Goal: Book appointment/travel/reservation

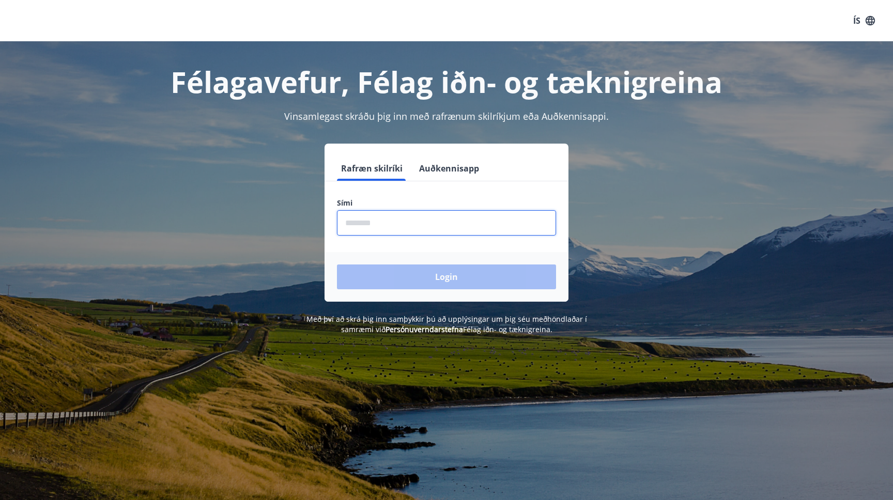
click at [392, 231] on input "phone" at bounding box center [446, 222] width 219 height 25
type input "********"
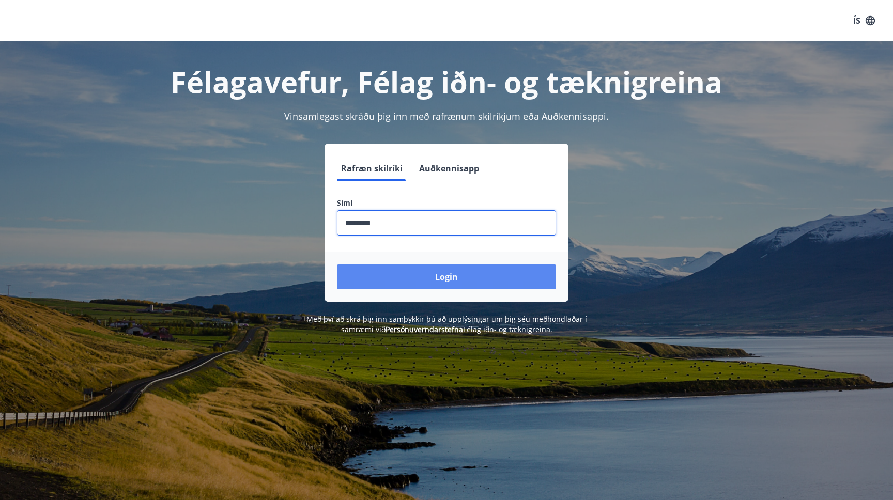
click at [413, 273] on button "Login" at bounding box center [446, 277] width 219 height 25
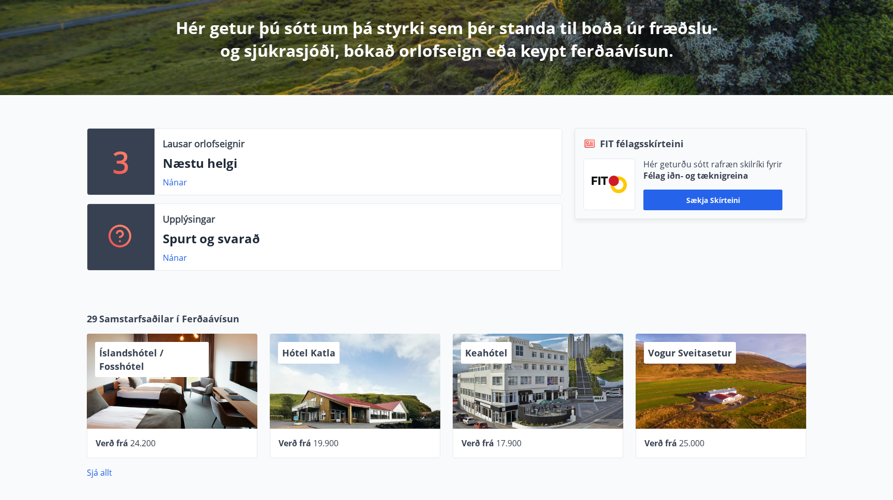
scroll to position [280, 0]
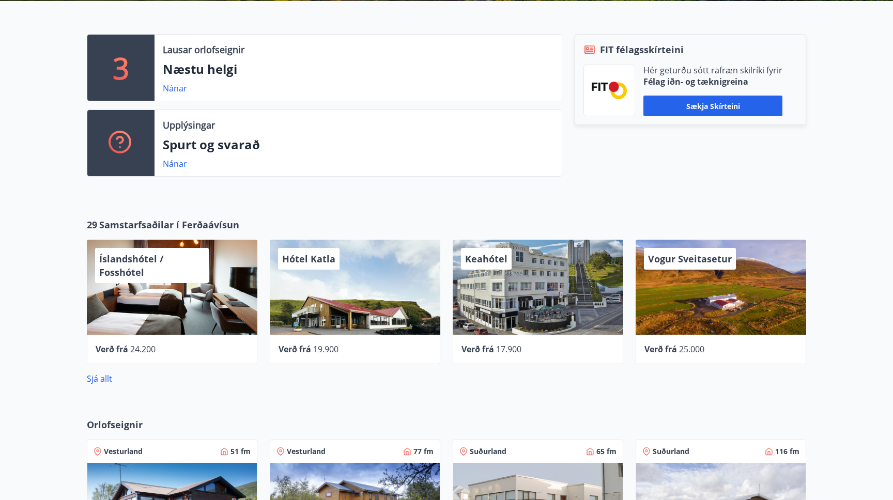
click at [134, 65] on div "3" at bounding box center [120, 68] width 67 height 66
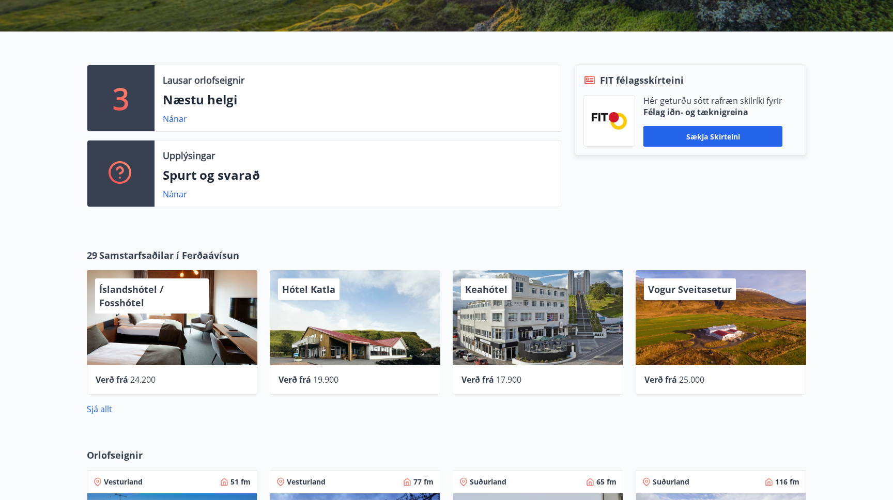
scroll to position [133, 0]
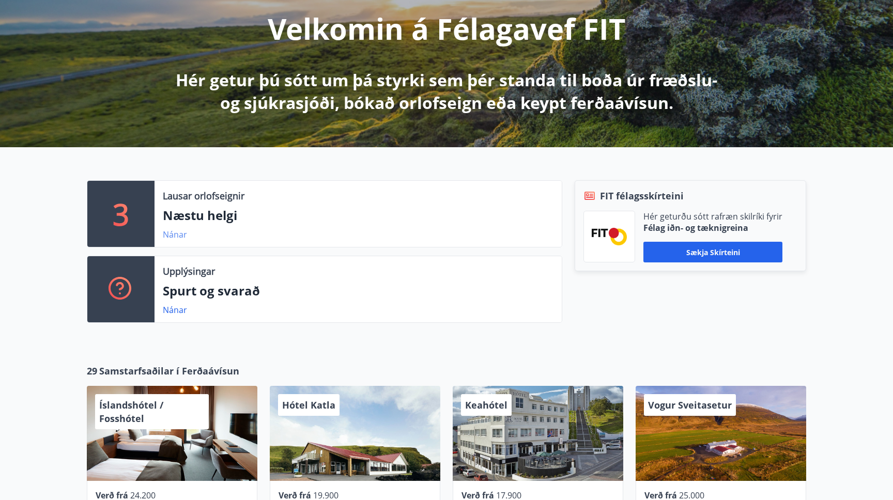
click at [170, 237] on link "Nánar" at bounding box center [175, 234] width 24 height 11
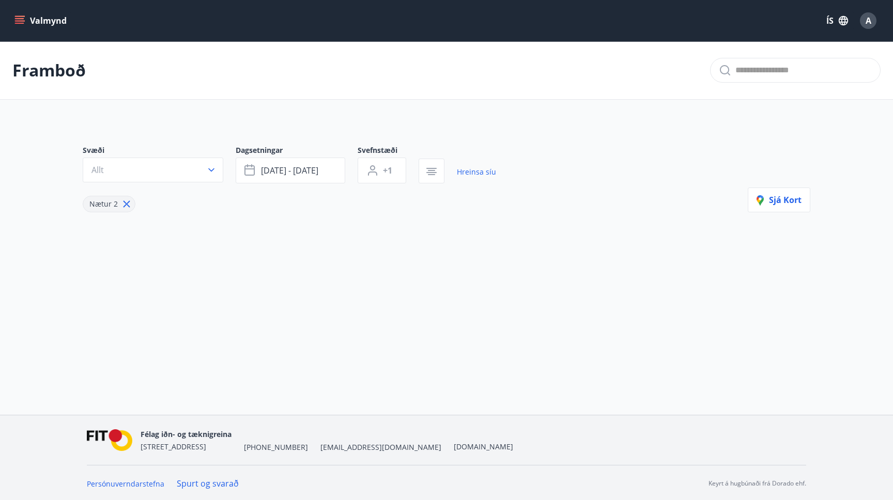
type input "*"
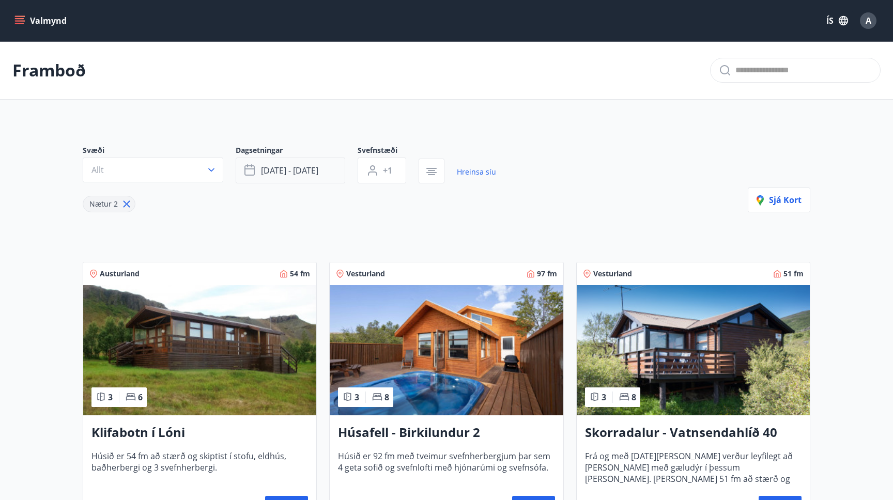
click at [272, 172] on span "ágú 29 - sep 01" at bounding box center [289, 170] width 57 height 11
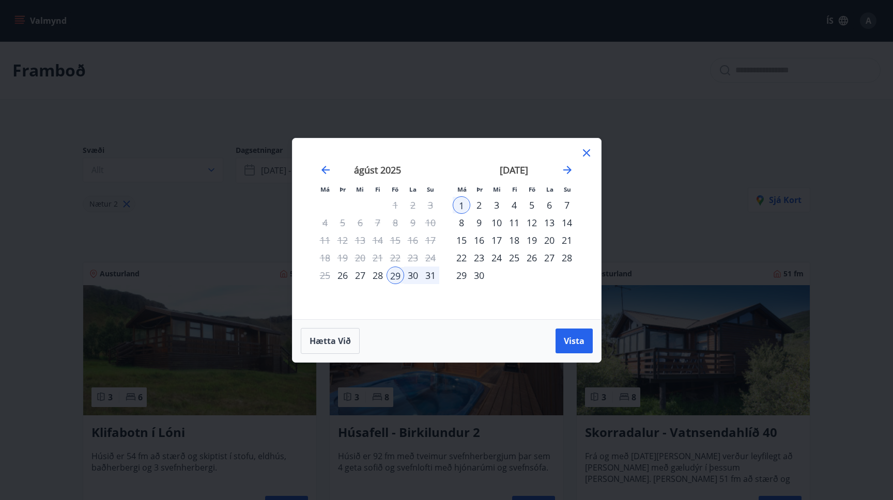
click at [408, 133] on div "Má Þr Mi Fi Fö La Su Má Þr Mi Fi Fö La Su júlí 2025 1 2 3 4 5 6 7 8 9 10 11 12 …" at bounding box center [446, 250] width 893 height 500
click at [192, 84] on div "Má Þr Mi Fi Fö La Su Má Þr Mi Fi Fö La Su júlí 2025 1 2 3 4 5 6 7 8 9 10 11 12 …" at bounding box center [446, 250] width 893 height 500
click at [584, 156] on icon at bounding box center [586, 153] width 12 height 12
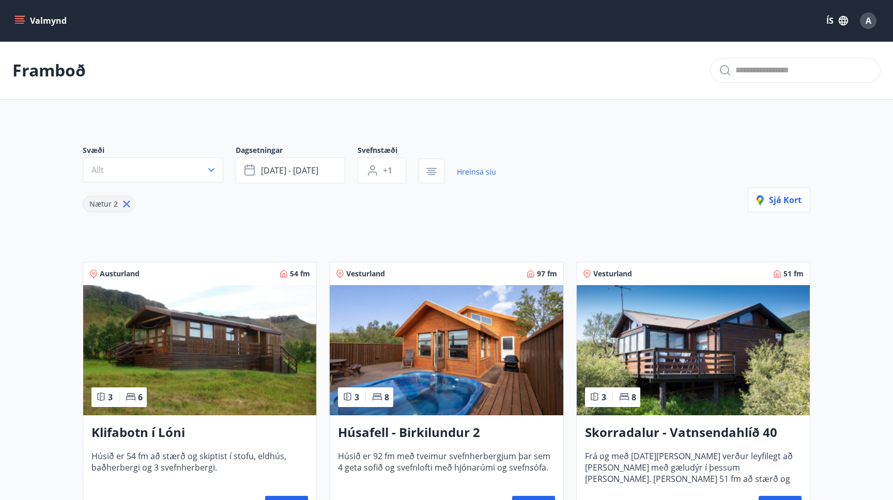
click at [20, 24] on icon "menu" at bounding box center [19, 21] width 10 height 10
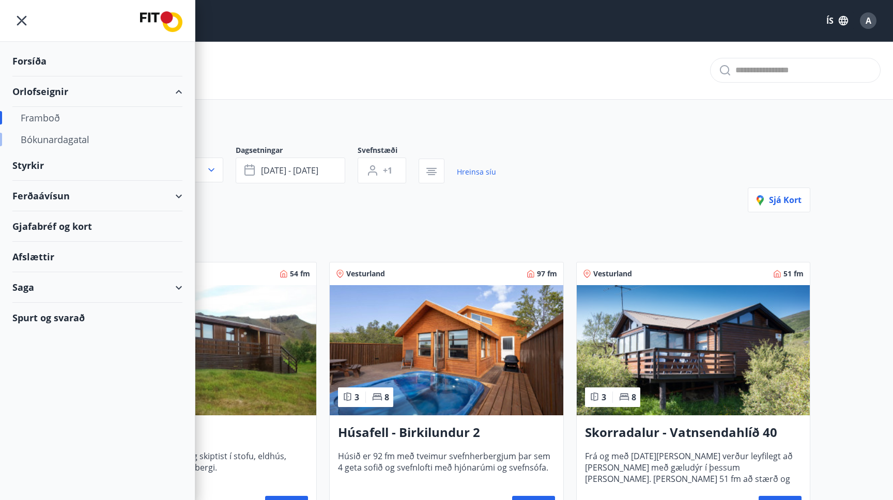
click at [47, 141] on div "Bókunardagatal" at bounding box center [98, 140] width 154 height 22
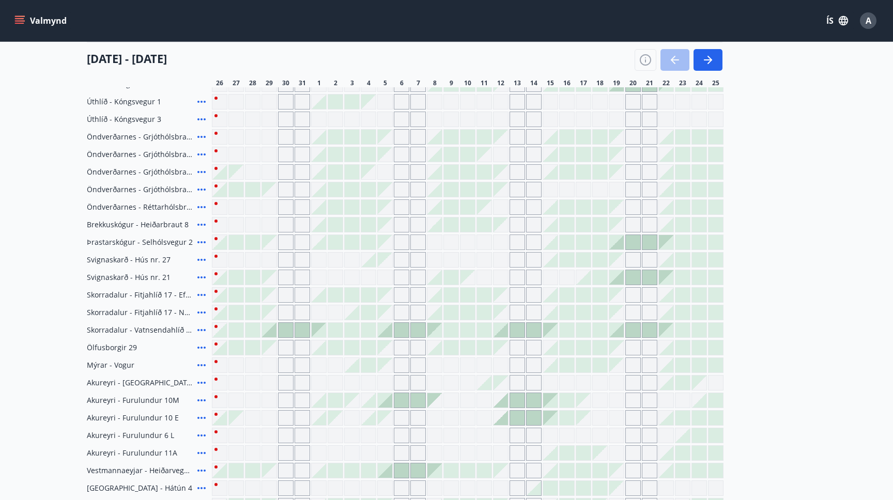
scroll to position [168, 0]
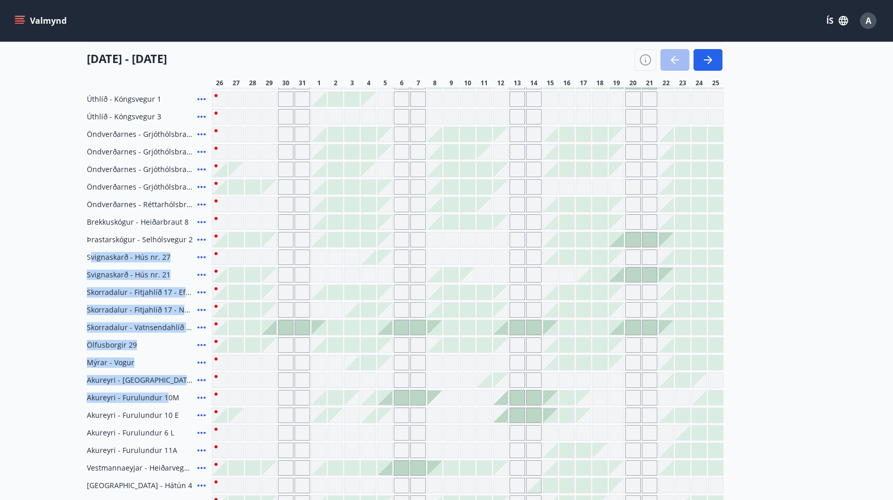
drag, startPoint x: 89, startPoint y: 259, endPoint x: 165, endPoint y: 401, distance: 160.3
click at [165, 401] on div "Florida - Orlando Úthlíð - Skógarás 1 Úthlíð - Kóngsvegur 1 Úthlíð - Kóngsvegur…" at bounding box center [446, 336] width 719 height 560
click at [165, 401] on span "Akureyri - Furulundur 10M" at bounding box center [133, 398] width 93 height 10
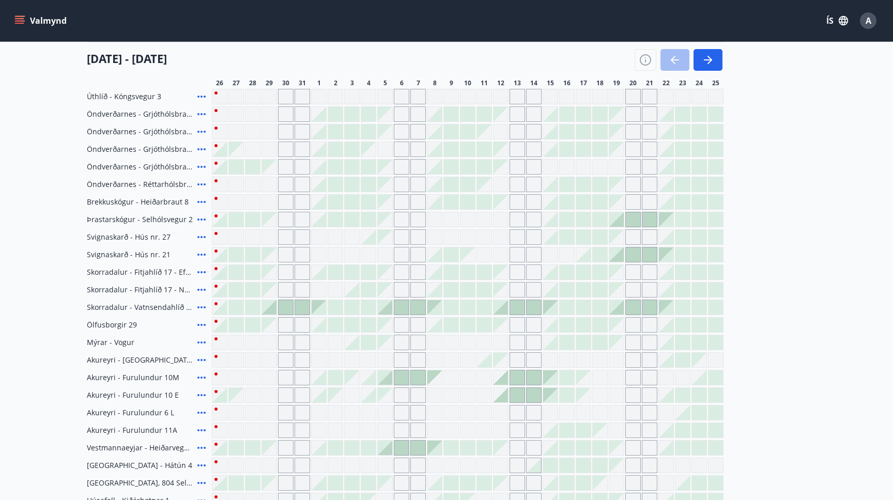
scroll to position [188, 0]
drag, startPoint x: 135, startPoint y: 400, endPoint x: 178, endPoint y: 402, distance: 43.0
click at [178, 402] on div "Akureyri - Furulundur 10 E" at bounding box center [147, 397] width 121 height 16
click at [106, 398] on span "Akureyri - Furulundur 10 E" at bounding box center [133, 396] width 92 height 10
drag, startPoint x: 93, startPoint y: 400, endPoint x: 359, endPoint y: 400, distance: 266.2
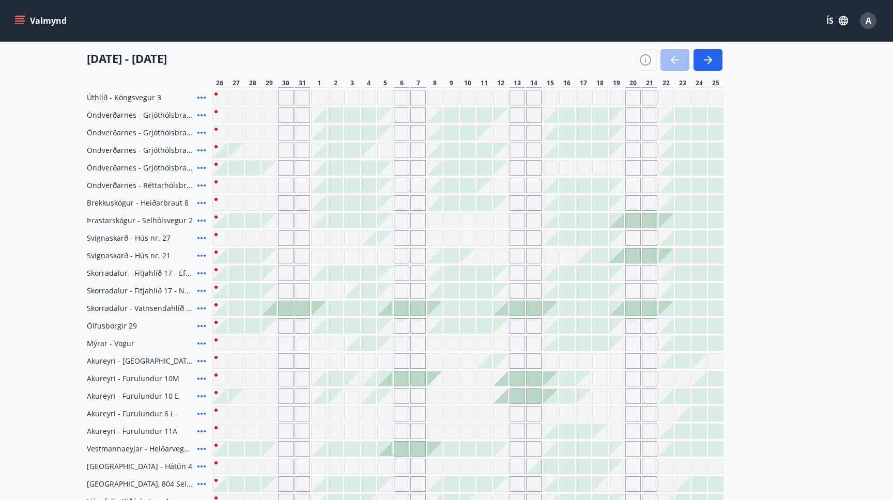
click at [359, 400] on div "Akureyri - Furulundur 10 E" at bounding box center [405, 397] width 637 height 16
click at [135, 364] on span "Akureyri - Smárahlíð 16 E" at bounding box center [140, 361] width 106 height 10
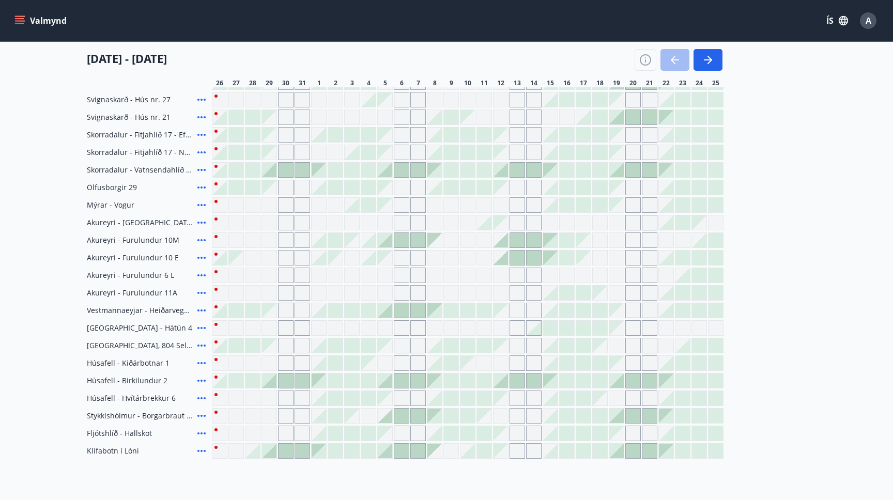
scroll to position [312, 0]
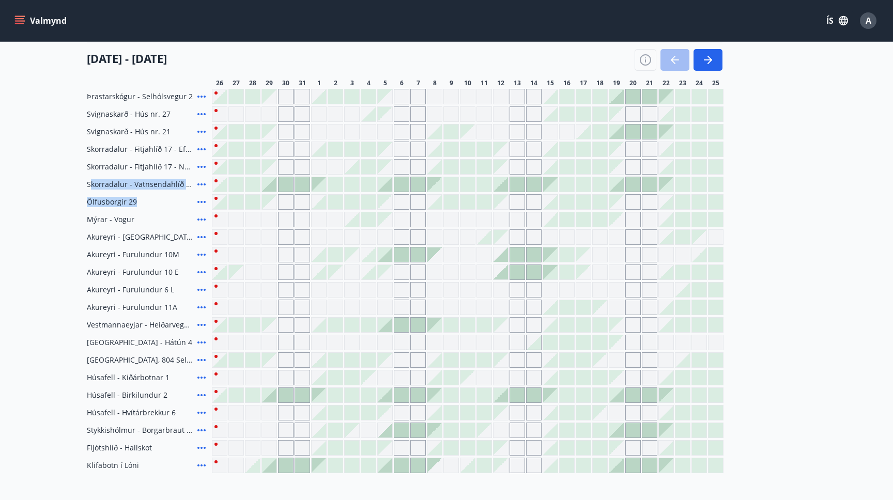
drag, startPoint x: 91, startPoint y: 185, endPoint x: 201, endPoint y: 201, distance: 110.7
click at [201, 201] on div "Florida - Orlando Úthlíð - Skógarás 1 Úthlíð - Kóngsvegur 1 Úthlíð - Kóngsvegur…" at bounding box center [446, 193] width 719 height 560
click at [155, 200] on div "Ölfusborgir 29" at bounding box center [147, 202] width 121 height 16
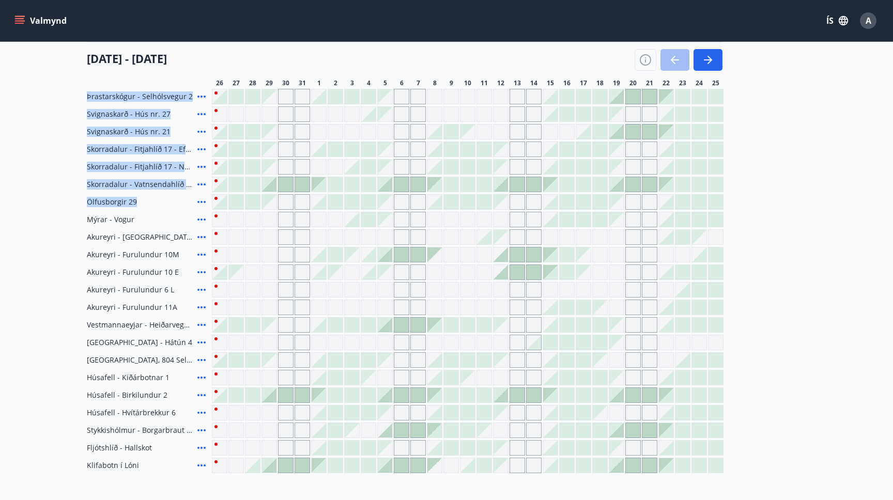
drag, startPoint x: 151, startPoint y: 207, endPoint x: 75, endPoint y: 100, distance: 131.6
click at [75, 100] on div "Svæði Allt Dagsetningar Veldu tímabil Svefnstæði +1 26 ágúst - 25 september 26 …" at bounding box center [446, 141] width 744 height 665
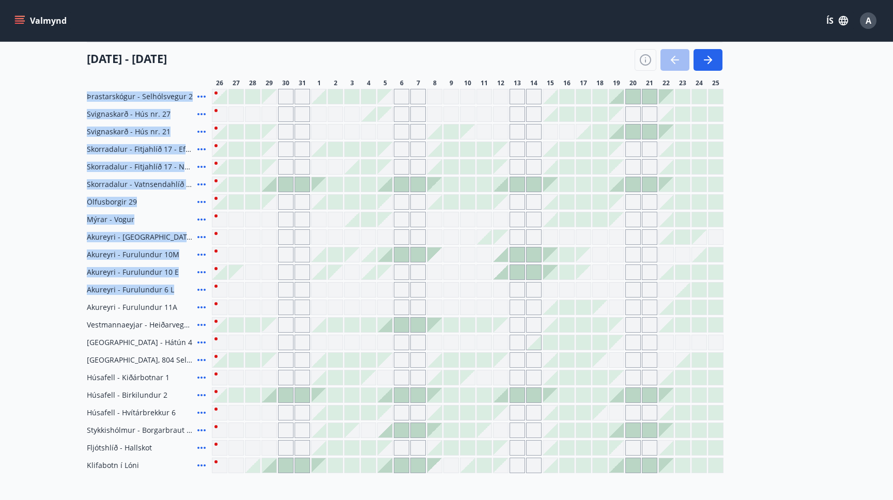
drag, startPoint x: 79, startPoint y: 97, endPoint x: 163, endPoint y: 302, distance: 222.0
click at [163, 302] on div "Svæði Allt Dagsetningar Veldu tímabil Svefnstæði +1 26 ágúst - 25 september 26 …" at bounding box center [446, 141] width 744 height 665
click at [119, 285] on span "Akureyri - Furulundur 6 L" at bounding box center [130, 290] width 87 height 10
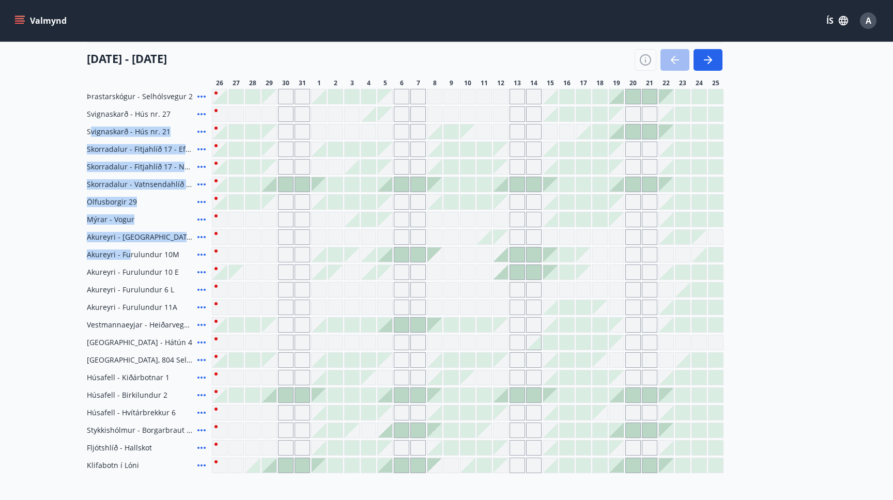
drag, startPoint x: 91, startPoint y: 131, endPoint x: 130, endPoint y: 255, distance: 130.5
click at [130, 255] on div "Florida - Orlando Úthlíð - Skógarás 1 Úthlíð - Kóngsvegur 1 Úthlíð - Kóngsvegur…" at bounding box center [446, 193] width 719 height 560
click at [130, 255] on span "Akureyri - Furulundur 10M" at bounding box center [133, 255] width 93 height 10
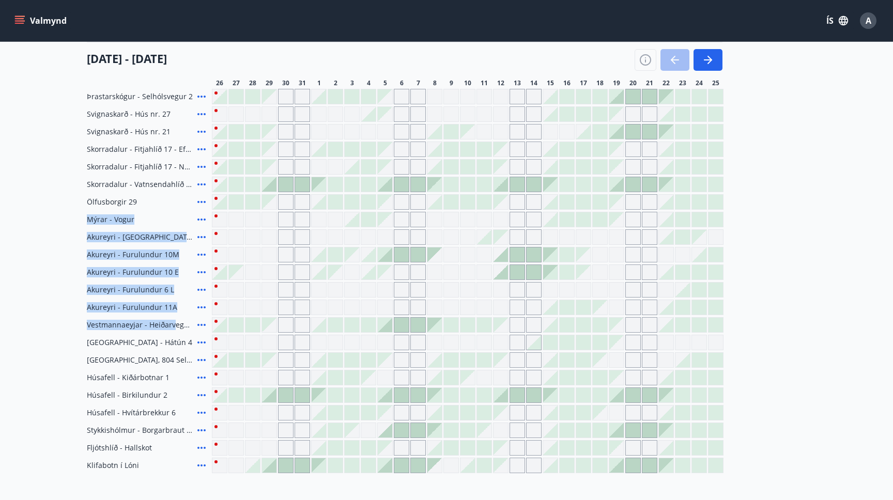
drag, startPoint x: 99, startPoint y: 209, endPoint x: 175, endPoint y: 324, distance: 138.3
click at [175, 324] on div "Florida - Orlando Úthlíð - Skógarás 1 Úthlíð - Kóngsvegur 1 Úthlíð - Kóngsvegur…" at bounding box center [446, 193] width 719 height 560
click at [147, 258] on span "Akureyri - Furulundur 10M" at bounding box center [133, 255] width 93 height 10
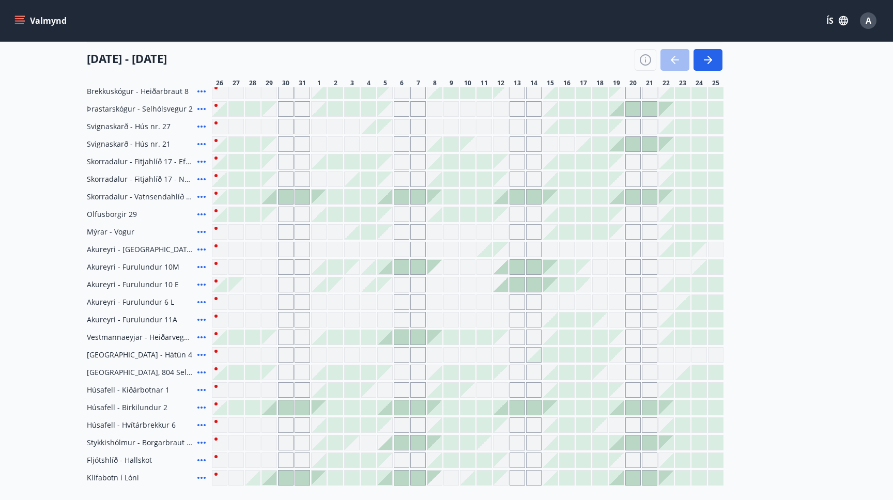
scroll to position [293, 0]
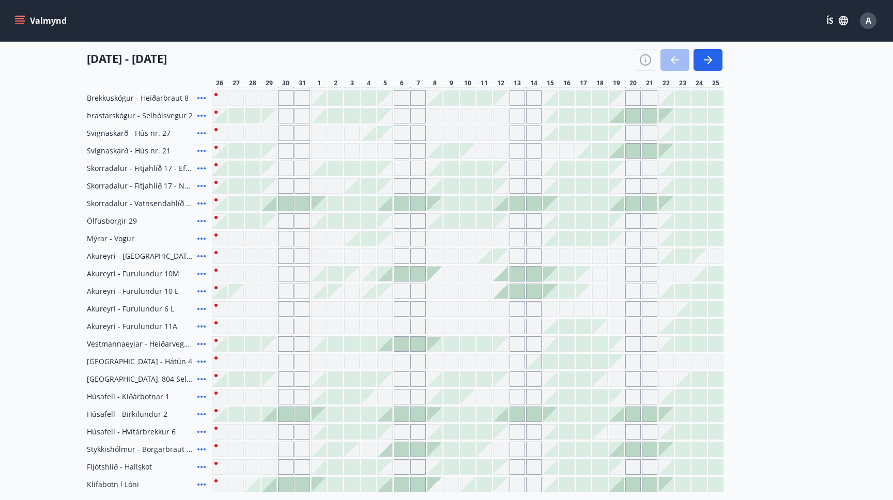
click at [203, 202] on icon at bounding box center [201, 203] width 12 height 12
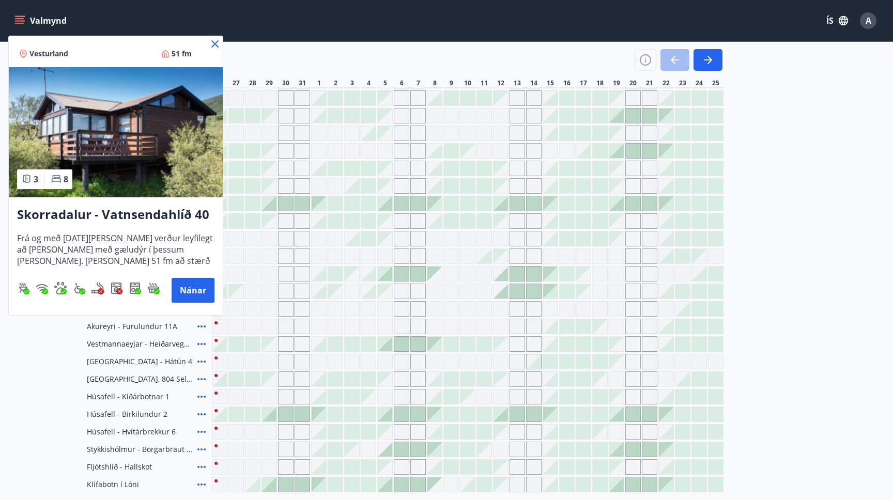
click at [148, 345] on div at bounding box center [446, 250] width 893 height 500
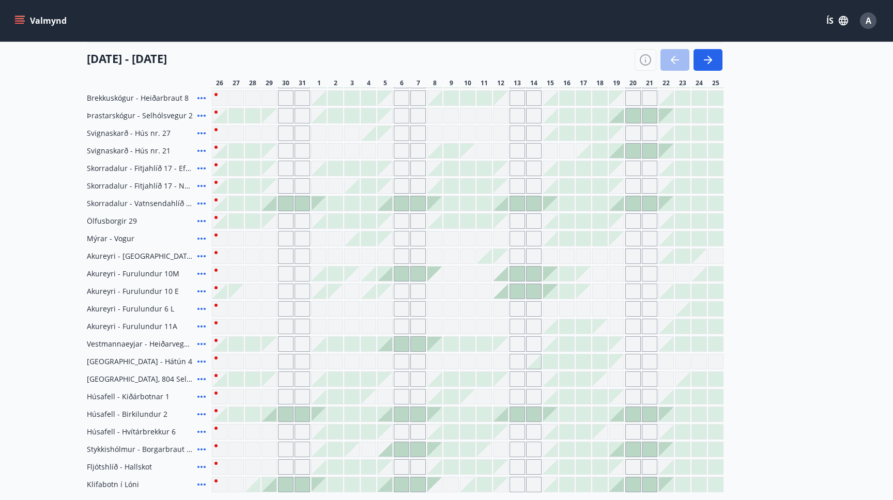
click at [202, 188] on icon at bounding box center [201, 186] width 12 height 12
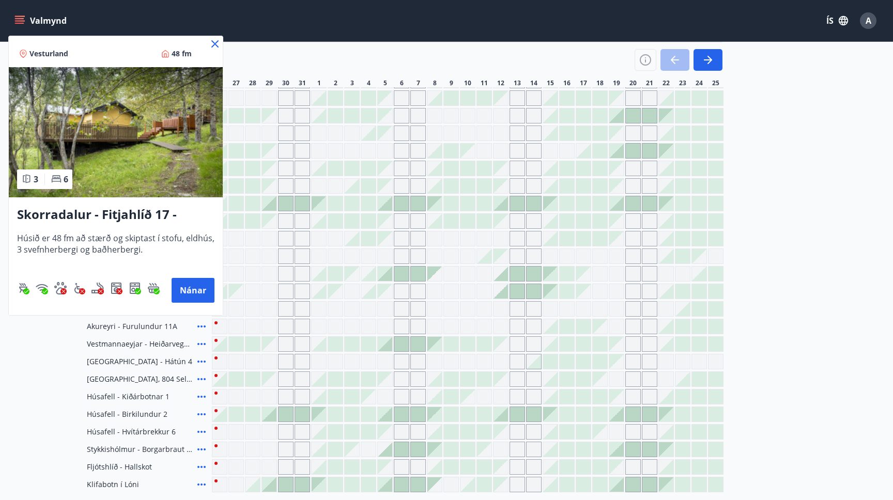
click at [215, 47] on icon at bounding box center [215, 44] width 12 height 12
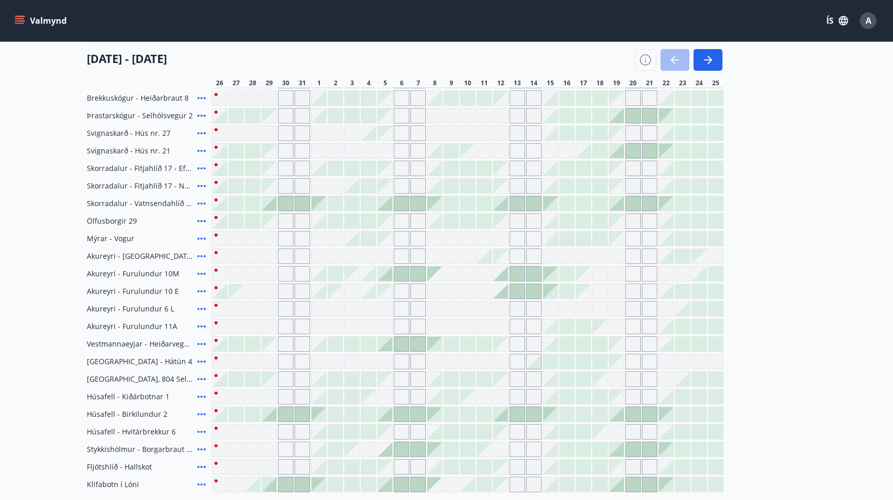
click at [204, 170] on icon at bounding box center [201, 168] width 12 height 12
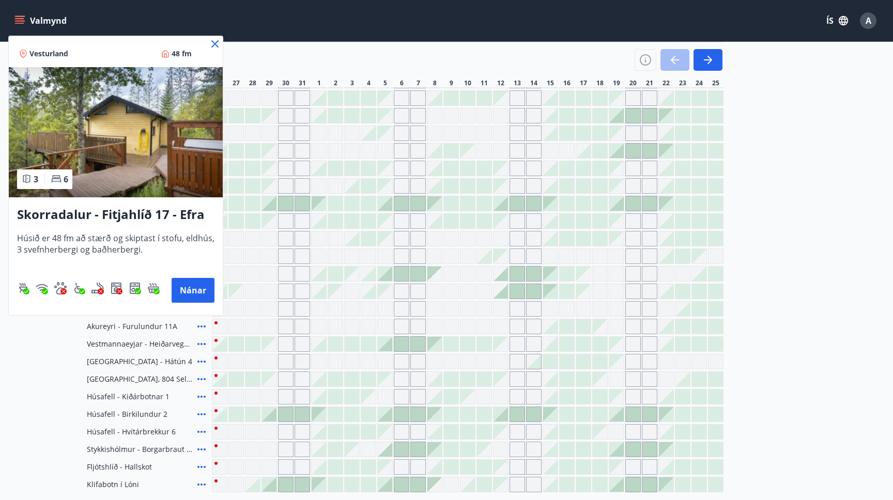
click at [215, 43] on icon at bounding box center [215, 44] width 2 height 2
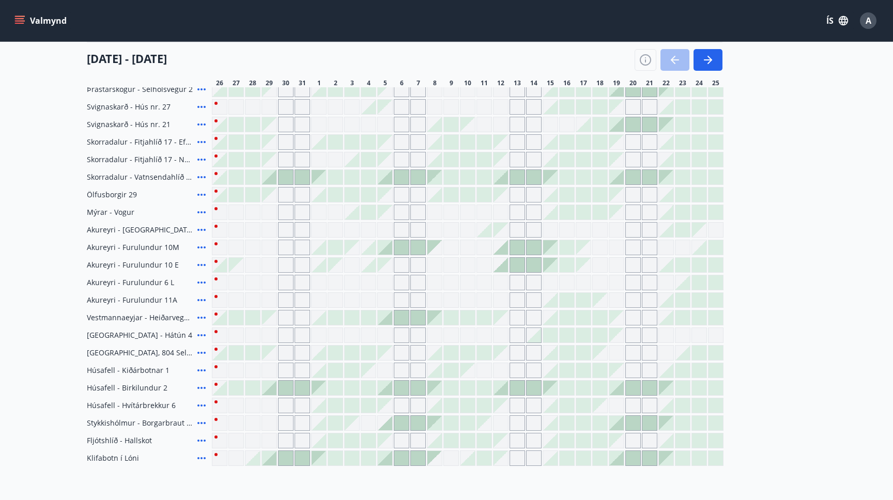
scroll to position [313, 0]
